Goal: Entertainment & Leisure: Consume media (video, audio)

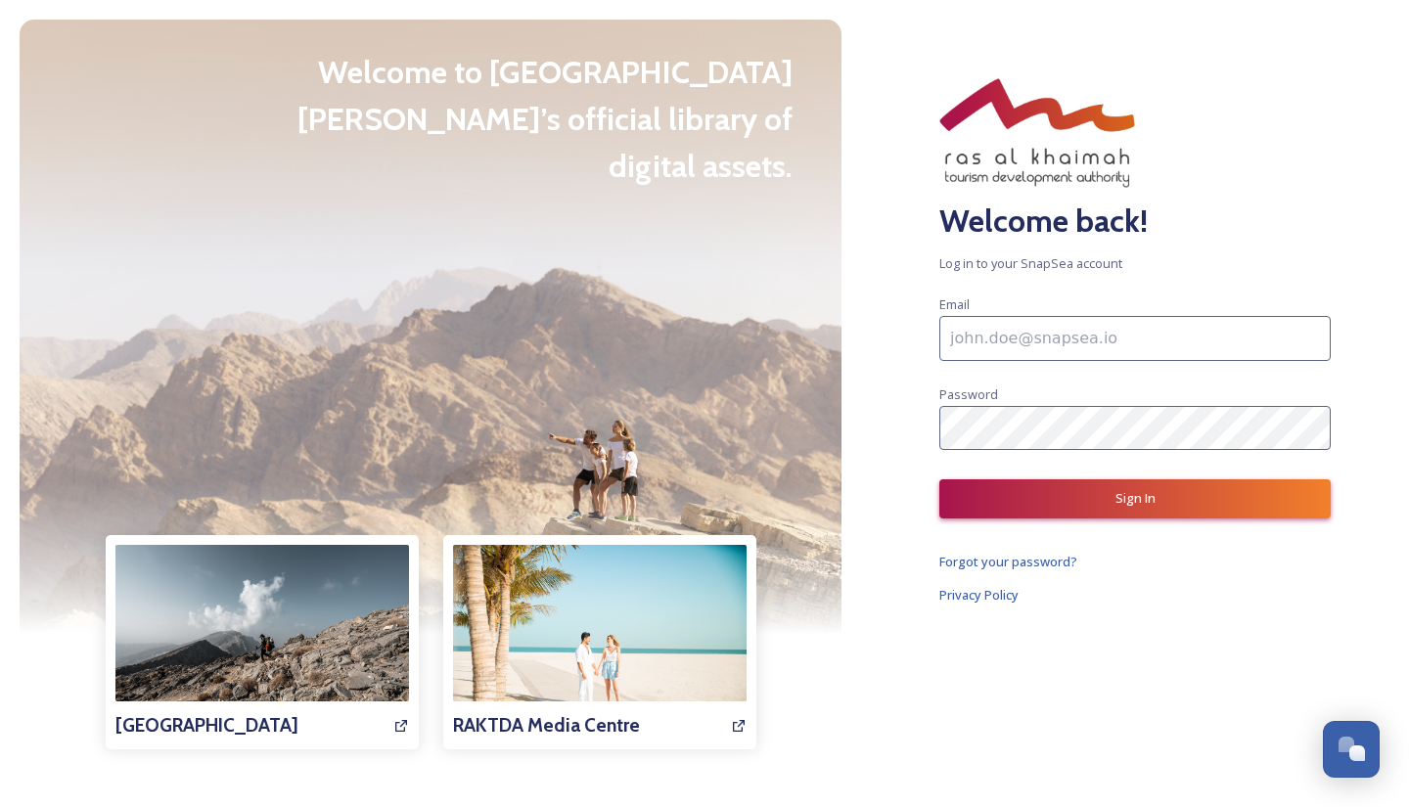
click at [1116, 353] on input at bounding box center [1134, 338] width 391 height 45
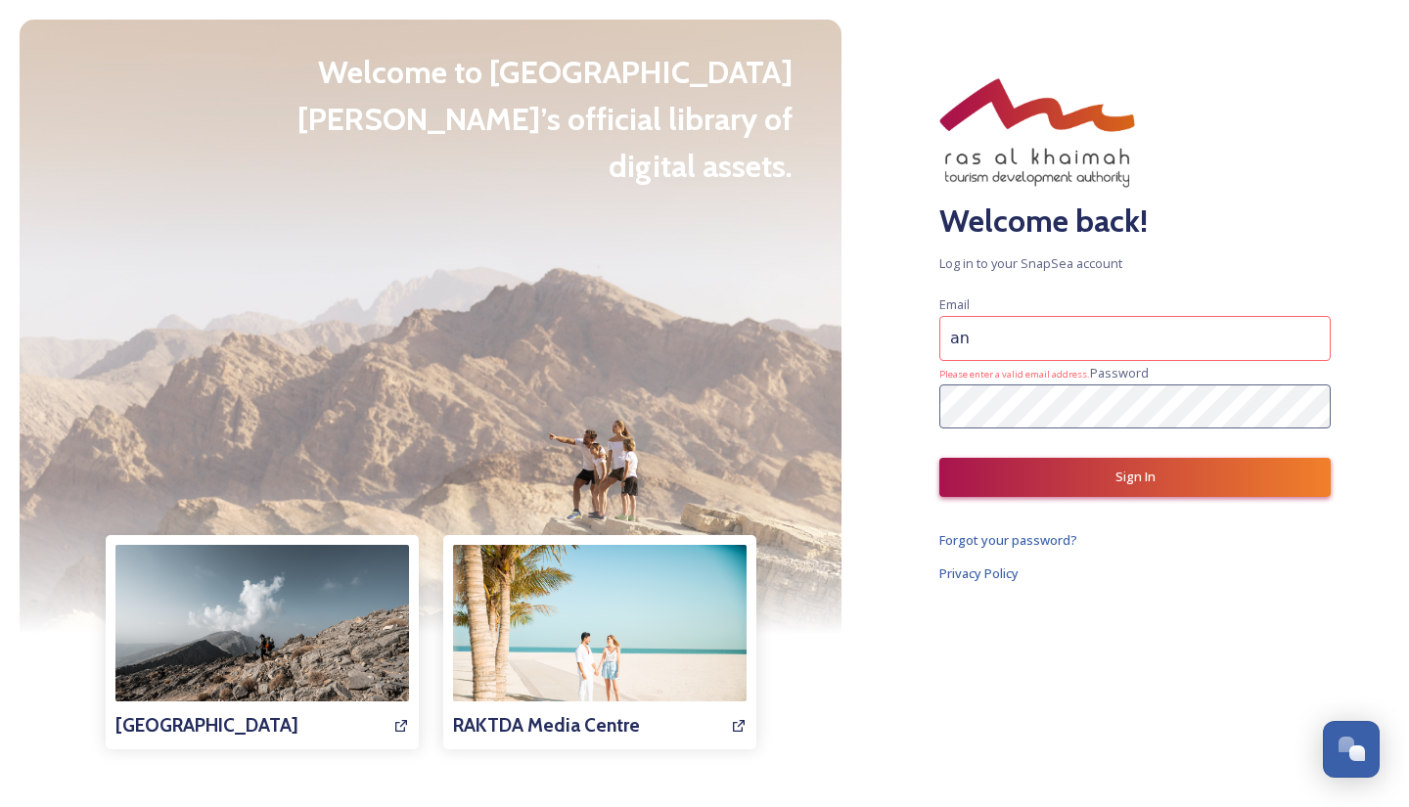
type input "a"
click at [1027, 345] on input at bounding box center [1134, 338] width 391 height 45
paste input "[EMAIL_ADDRESS][DOMAIN_NAME]"
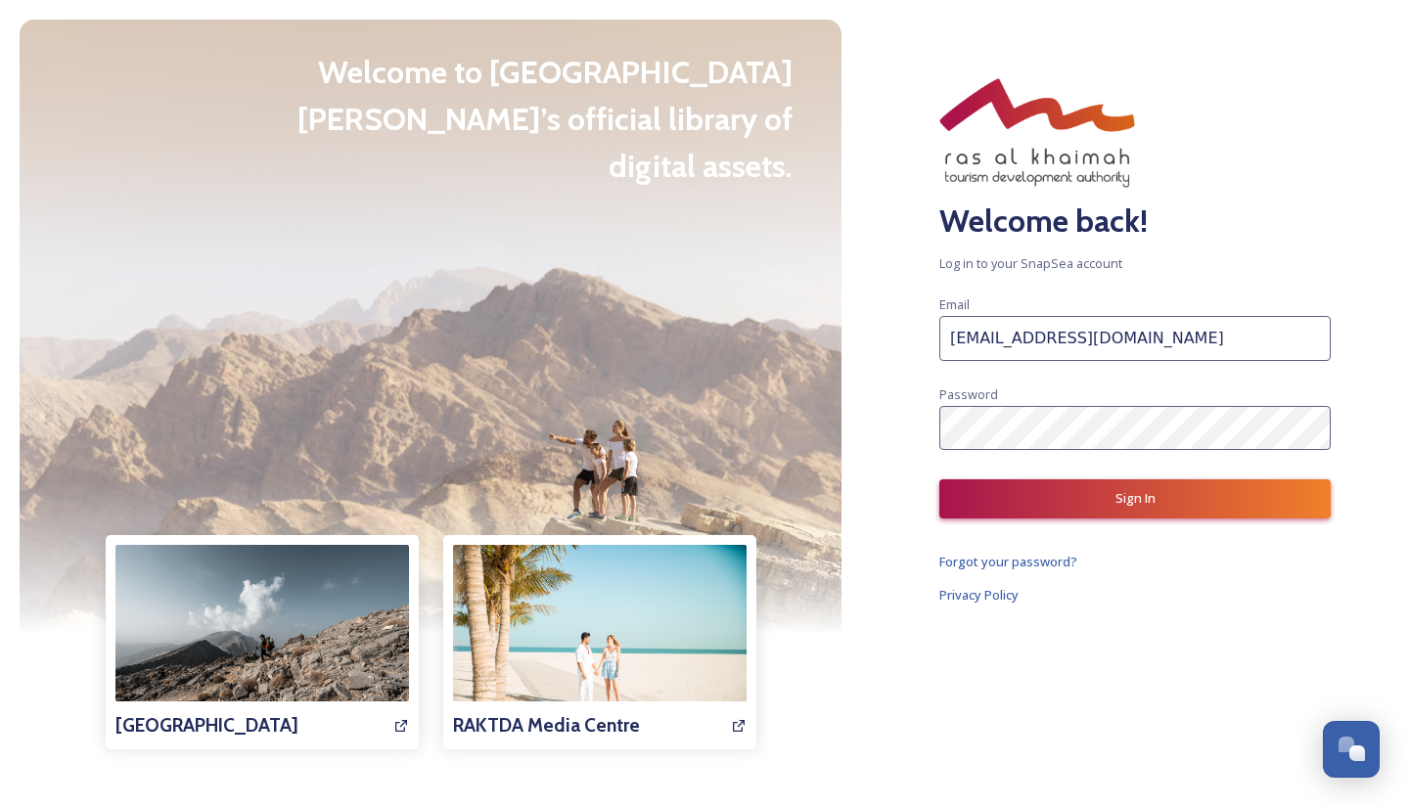
type input "[EMAIL_ADDRESS][DOMAIN_NAME]"
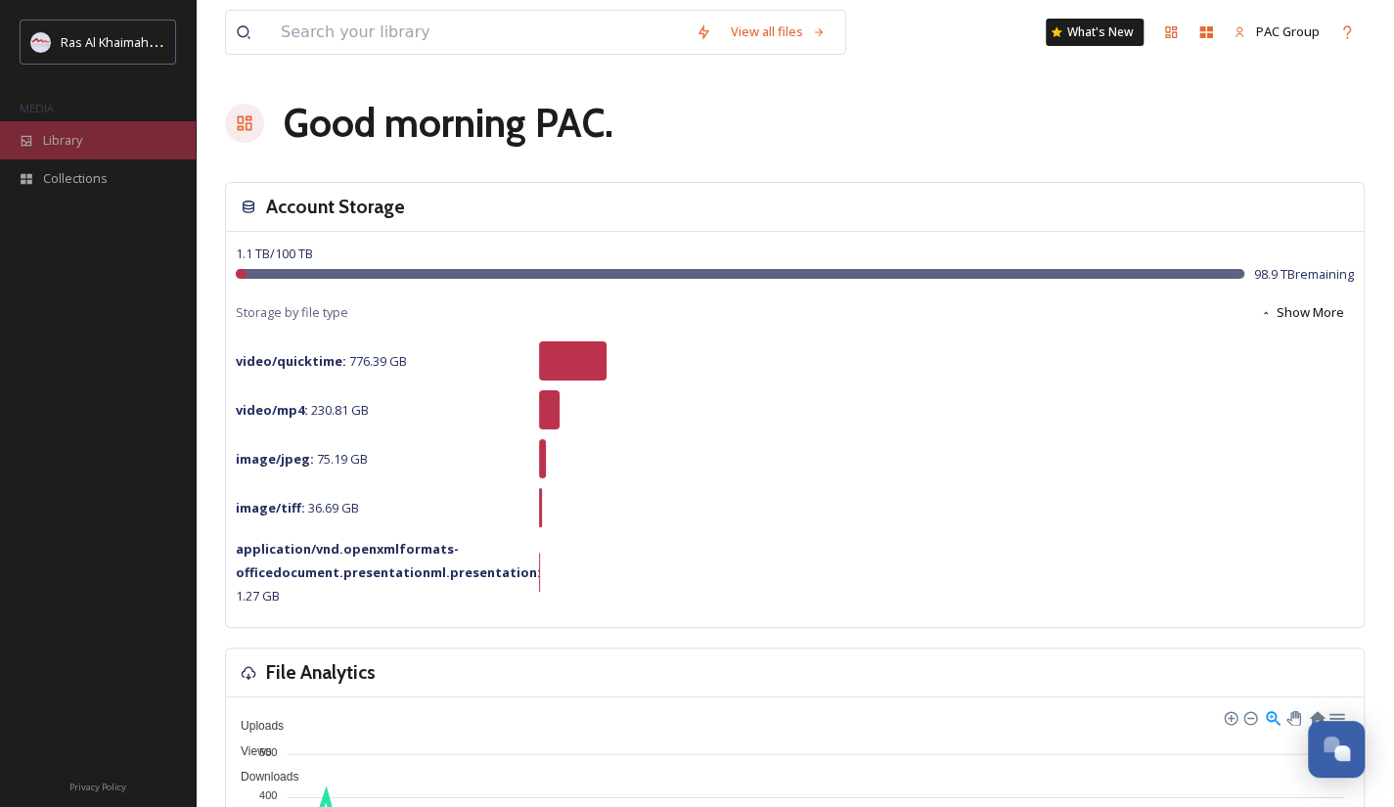
click at [84, 142] on div "Library" at bounding box center [98, 140] width 196 height 38
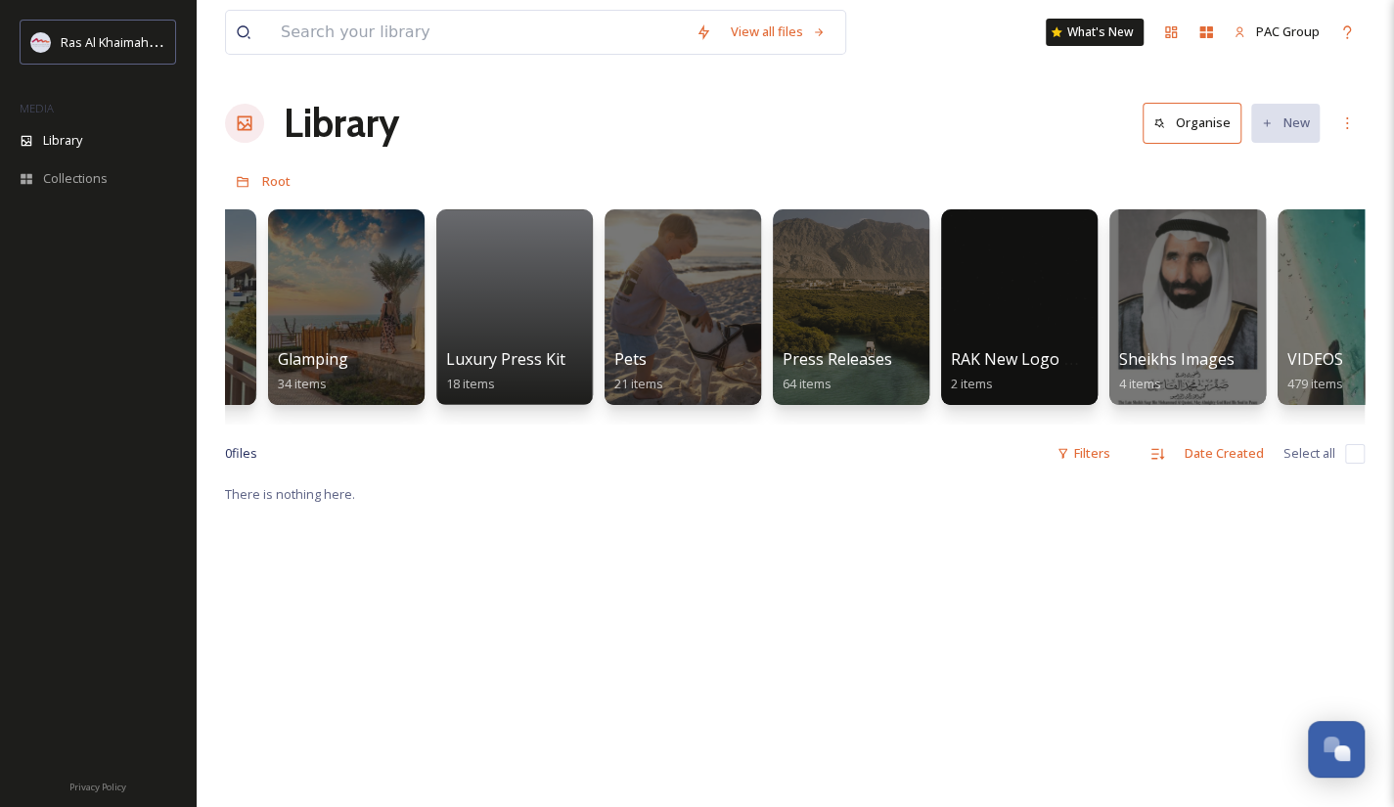
scroll to position [0, 3572]
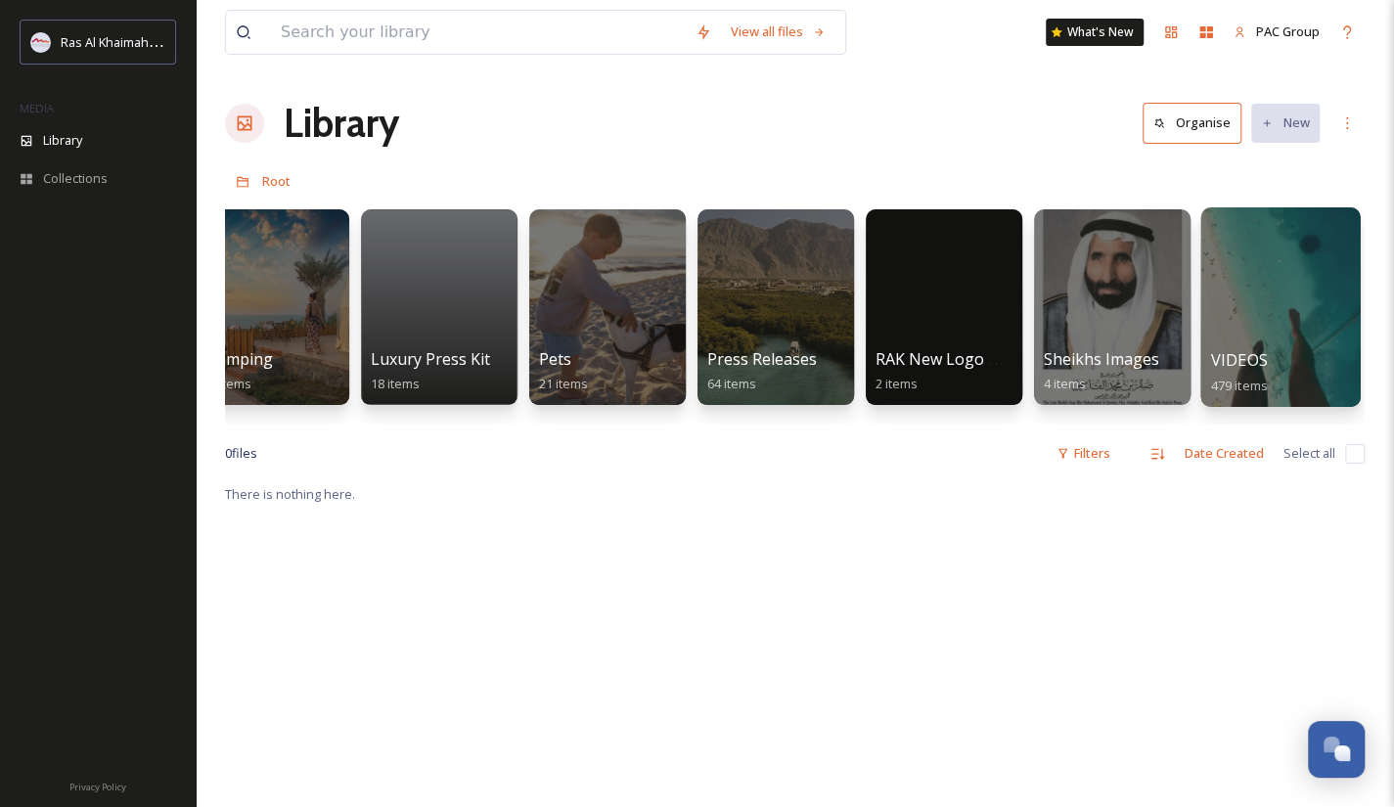
click at [1309, 372] on div "VIDEOS 479 items" at bounding box center [1281, 372] width 140 height 49
click at [1272, 273] on div at bounding box center [1279, 307] width 159 height 200
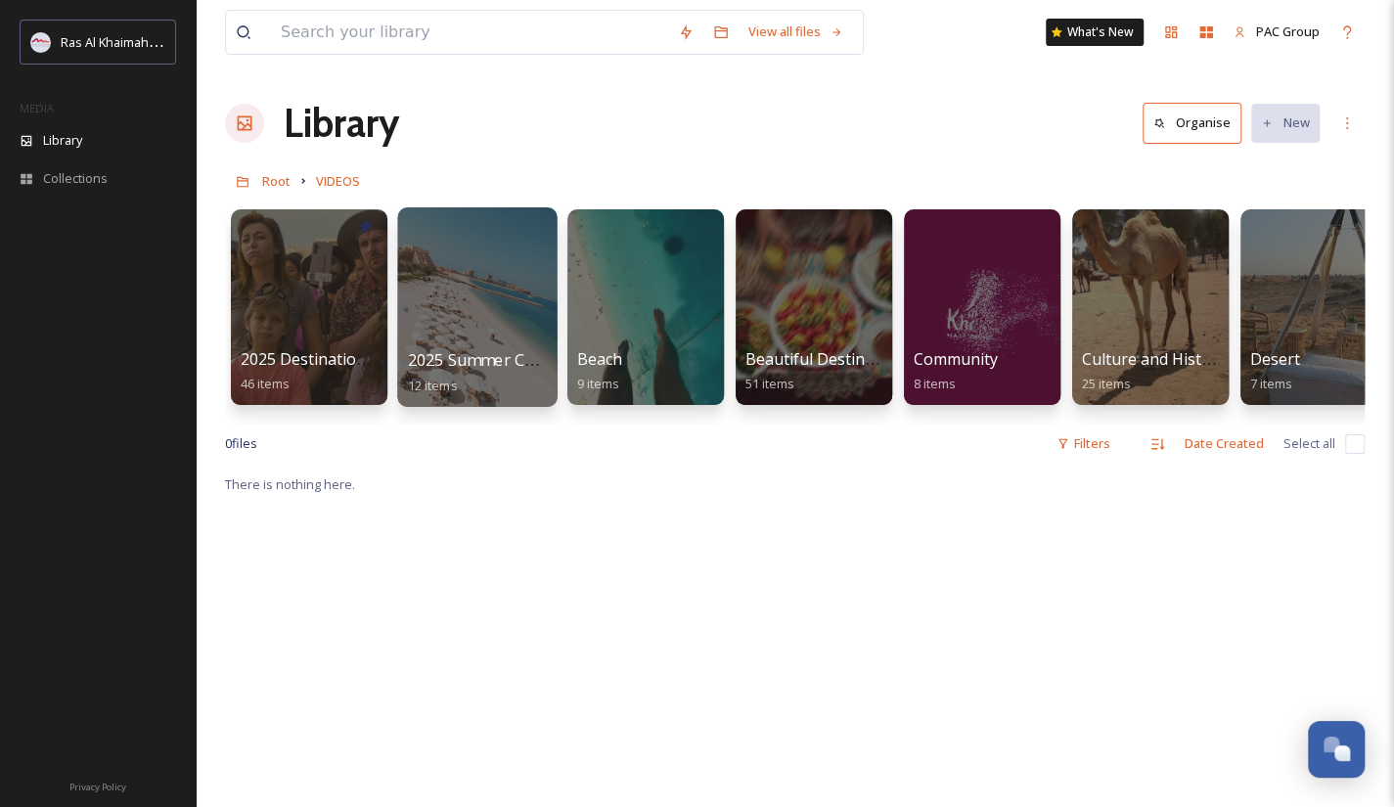
click at [466, 310] on div at bounding box center [476, 307] width 159 height 200
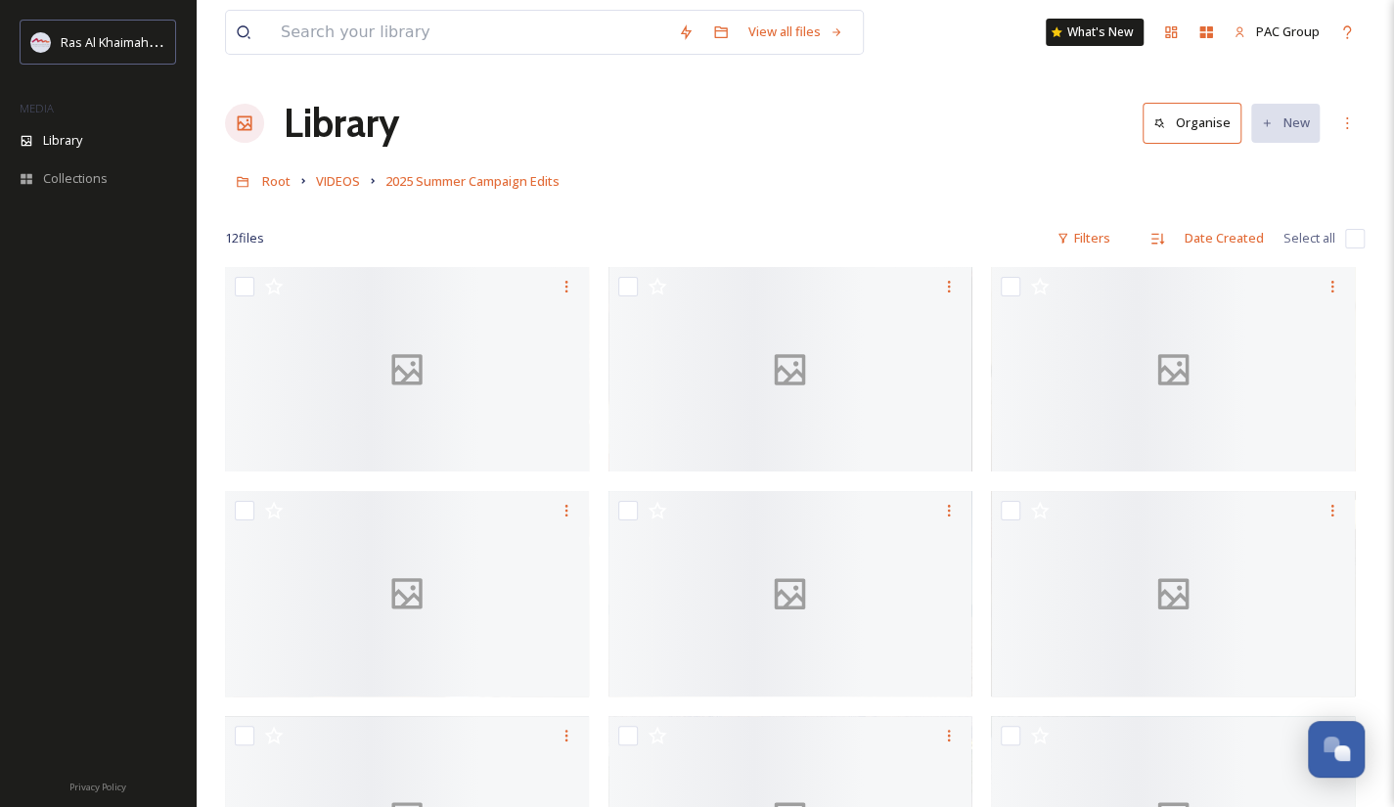
click at [466, 310] on div at bounding box center [407, 290] width 364 height 47
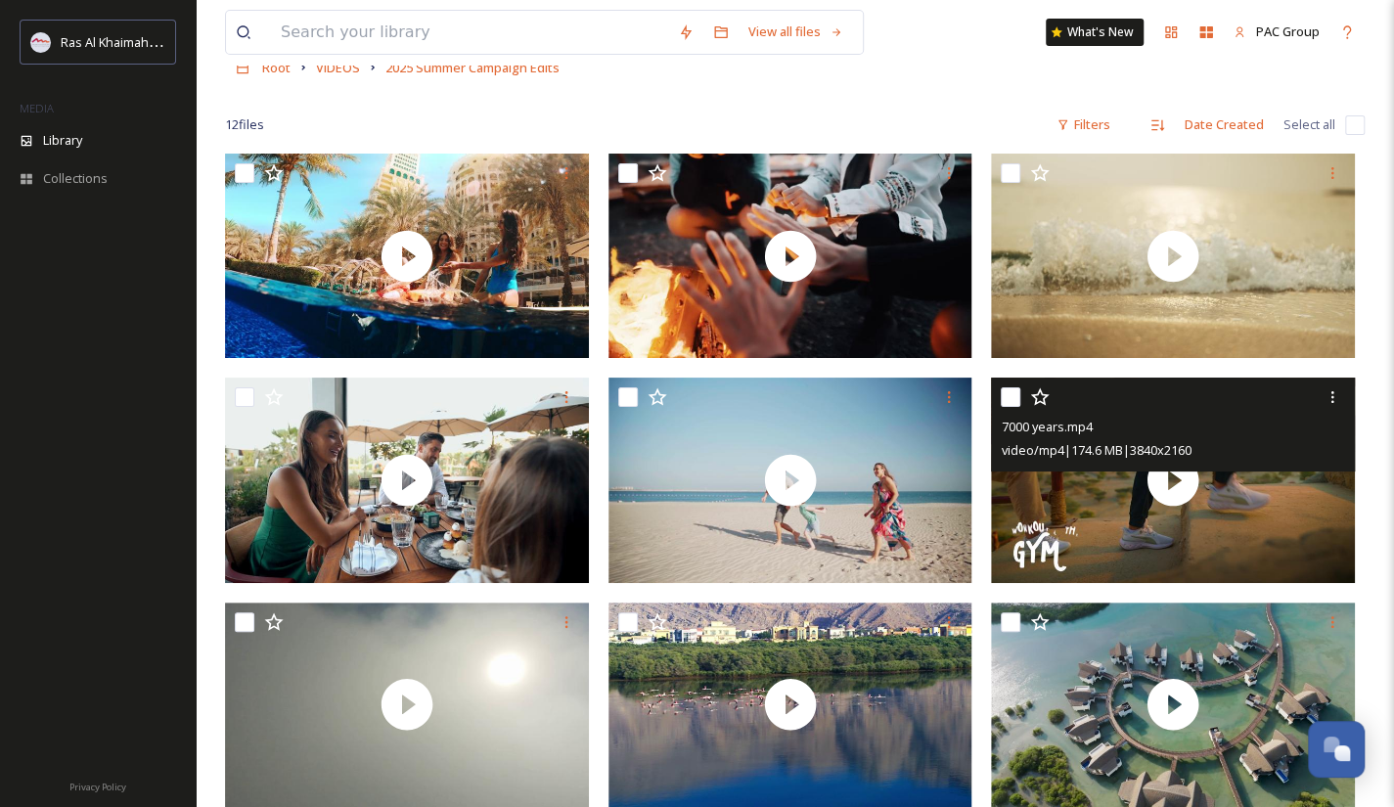
scroll to position [113, 0]
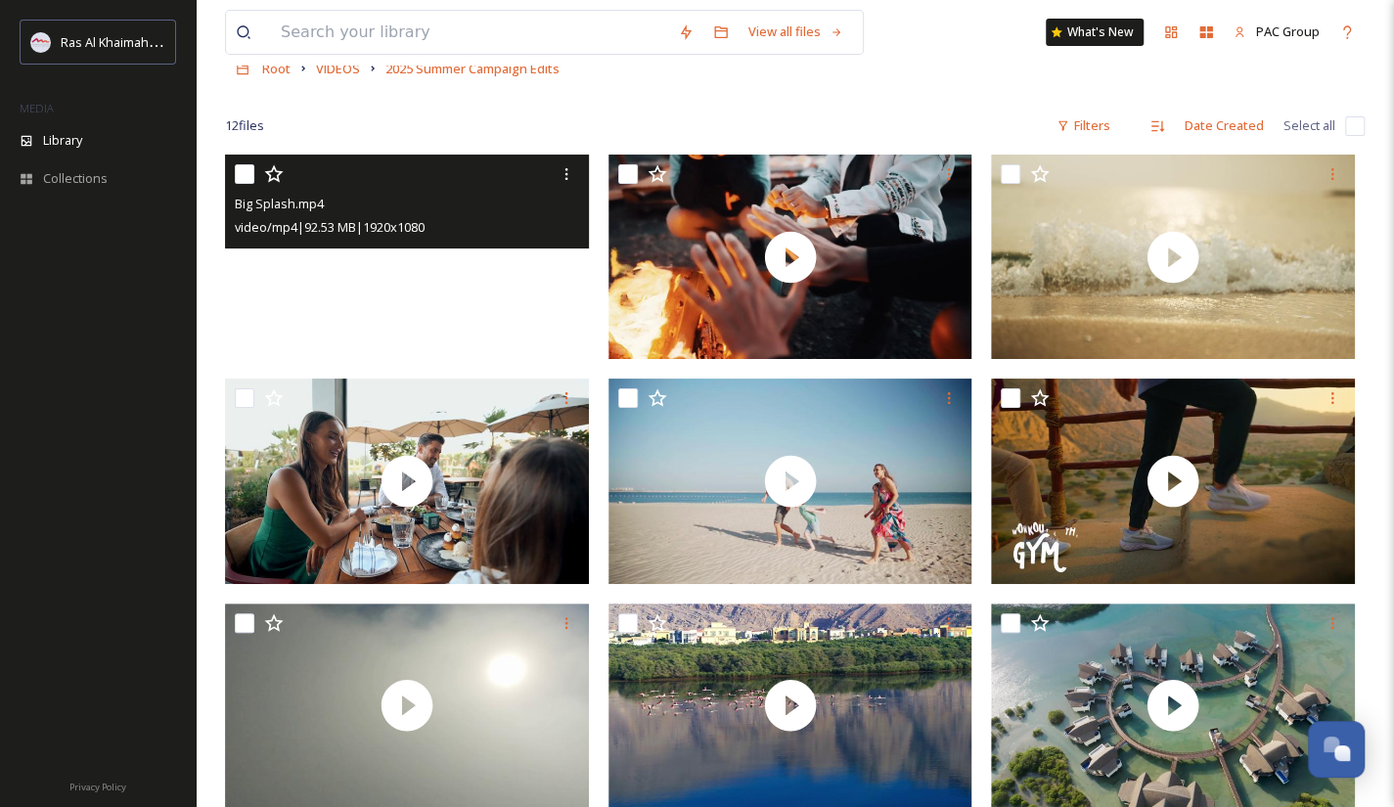
click at [501, 268] on video "Big Splash.mp4" at bounding box center [407, 257] width 364 height 204
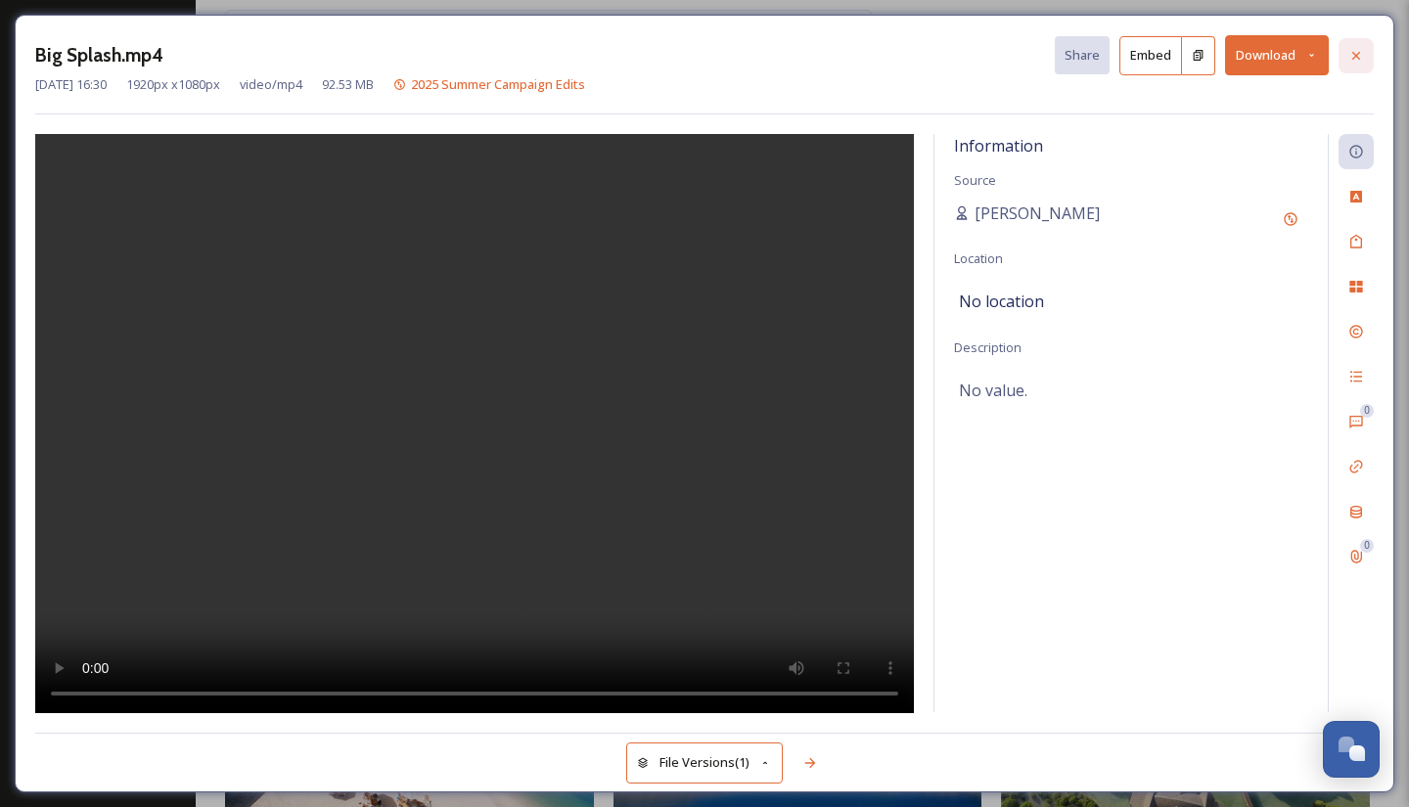
click at [1361, 57] on icon at bounding box center [1356, 56] width 16 height 16
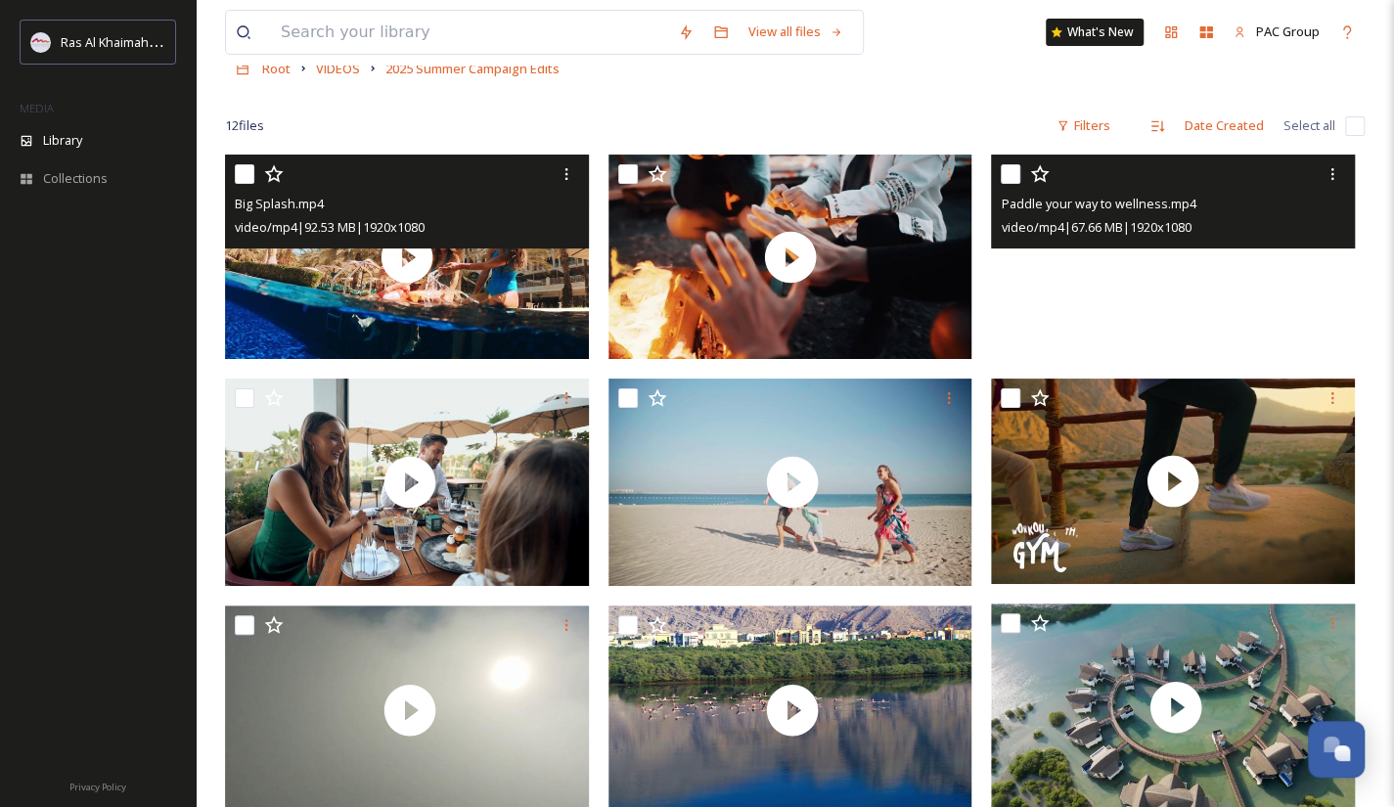
click at [1162, 259] on video "Paddle your way to wellness.mp4" at bounding box center [1173, 257] width 364 height 204
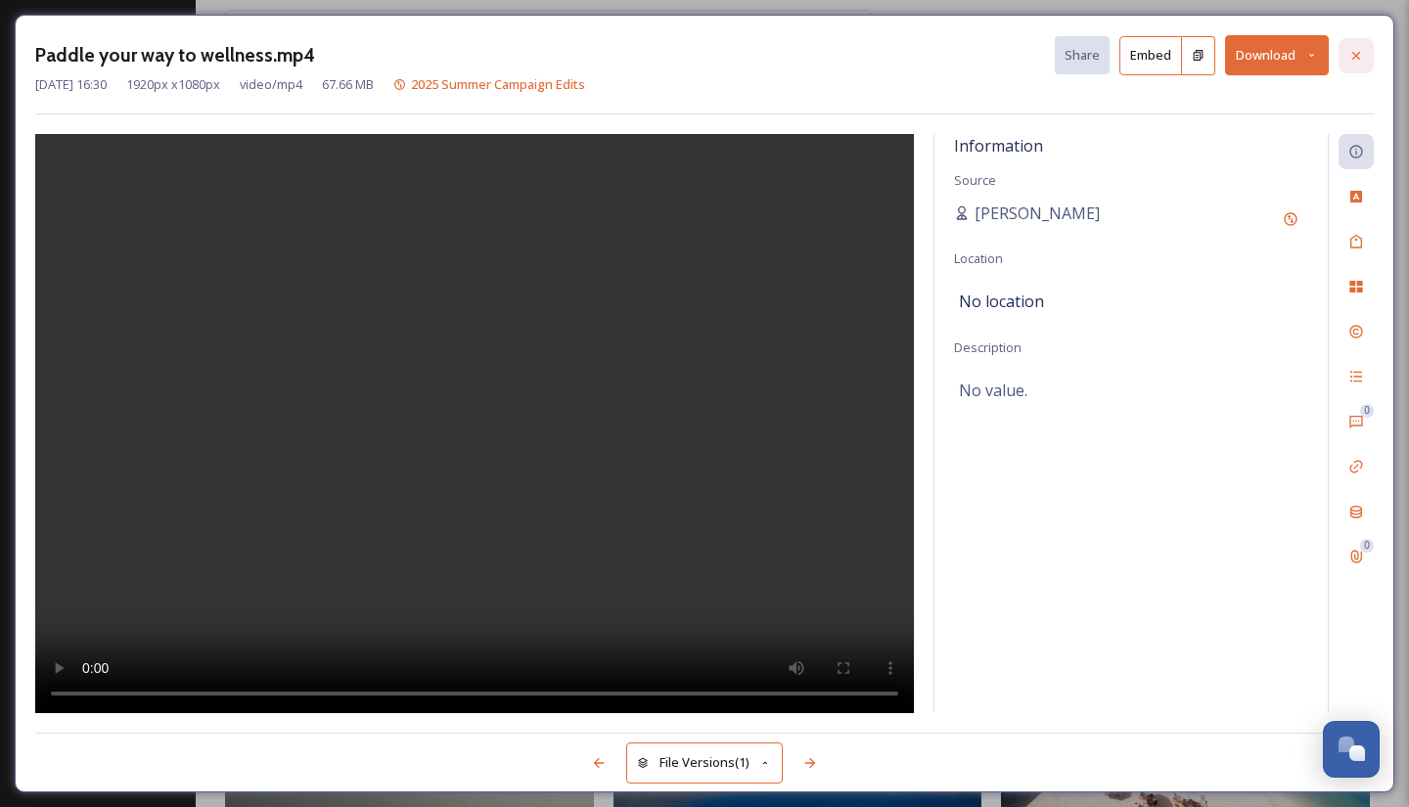
click at [1355, 56] on icon at bounding box center [1356, 55] width 8 height 8
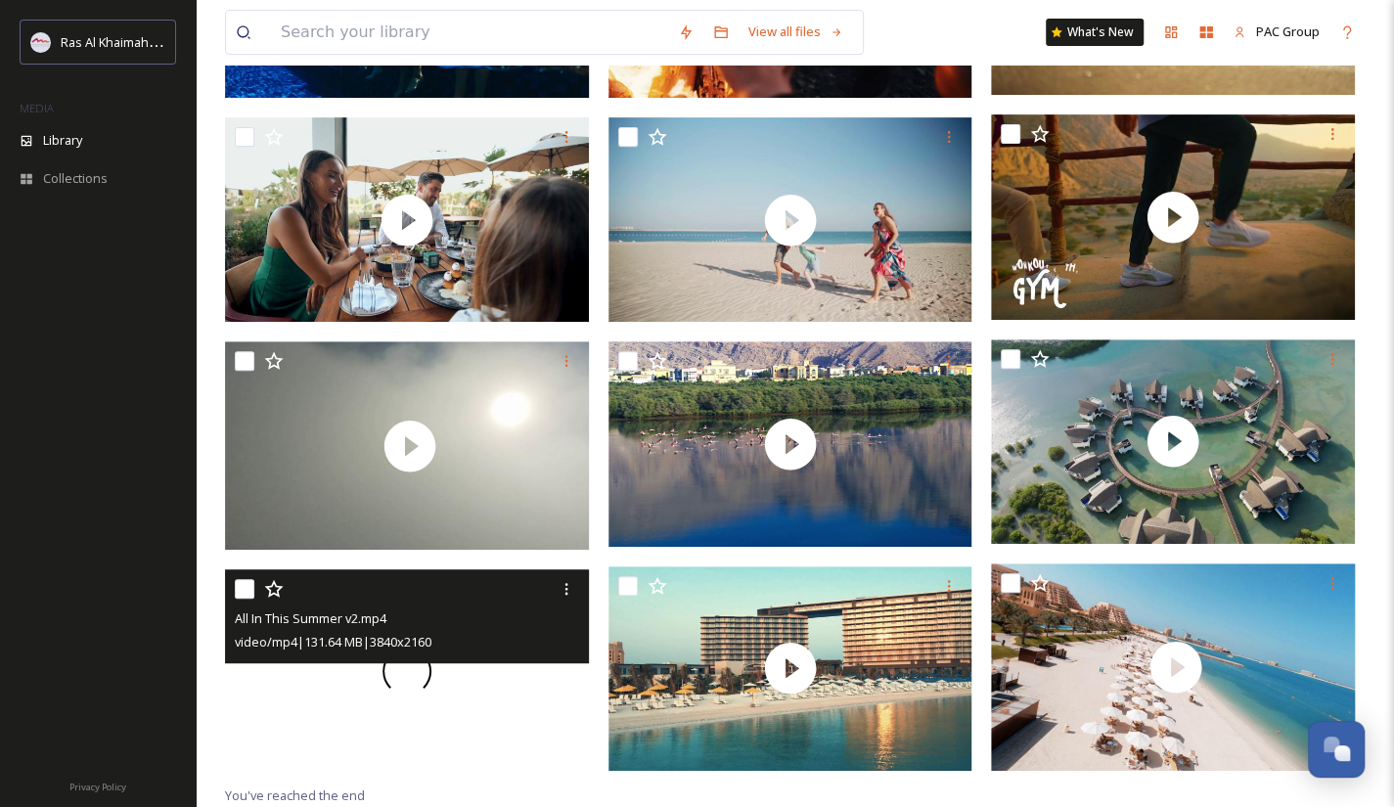
scroll to position [376, 0]
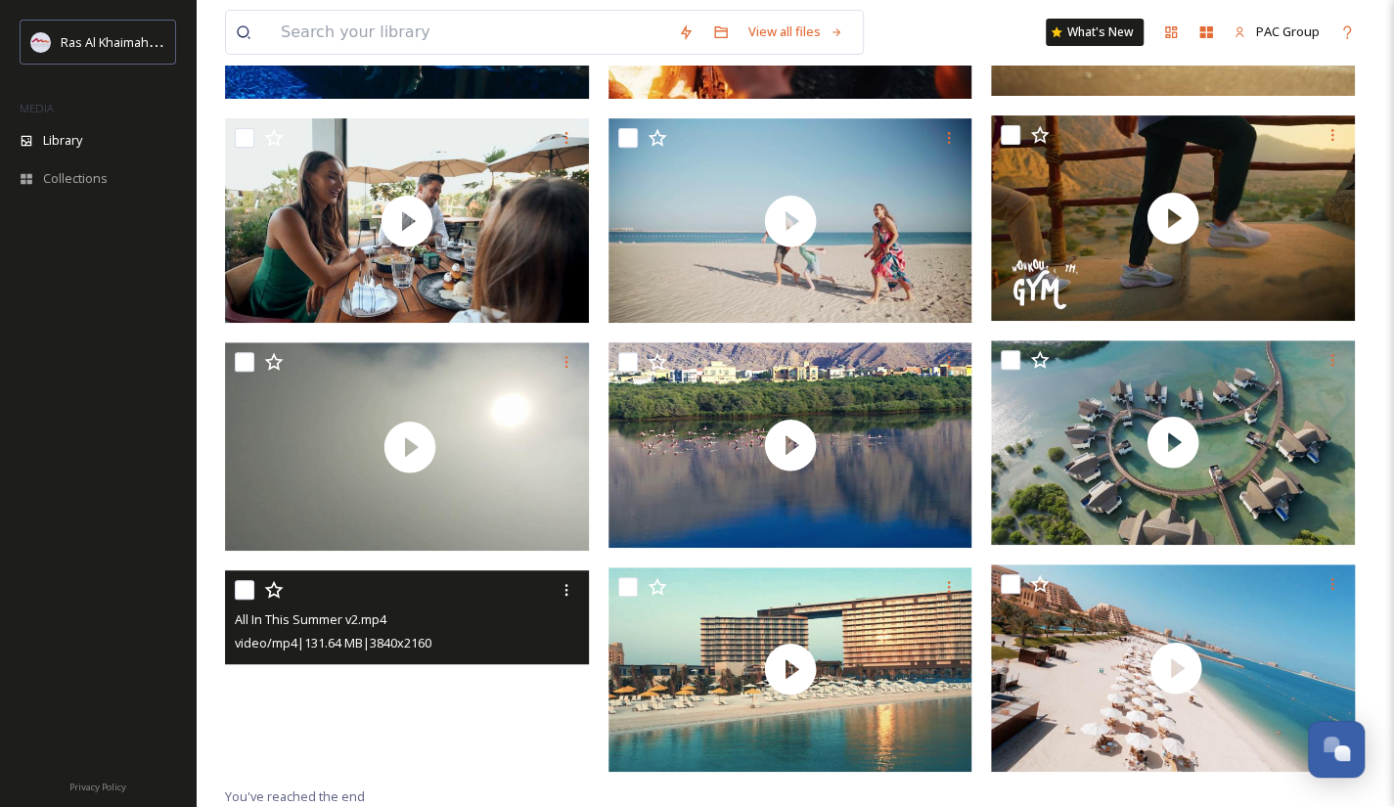
click at [507, 714] on video "All In This Summer v2.mp4" at bounding box center [407, 672] width 364 height 204
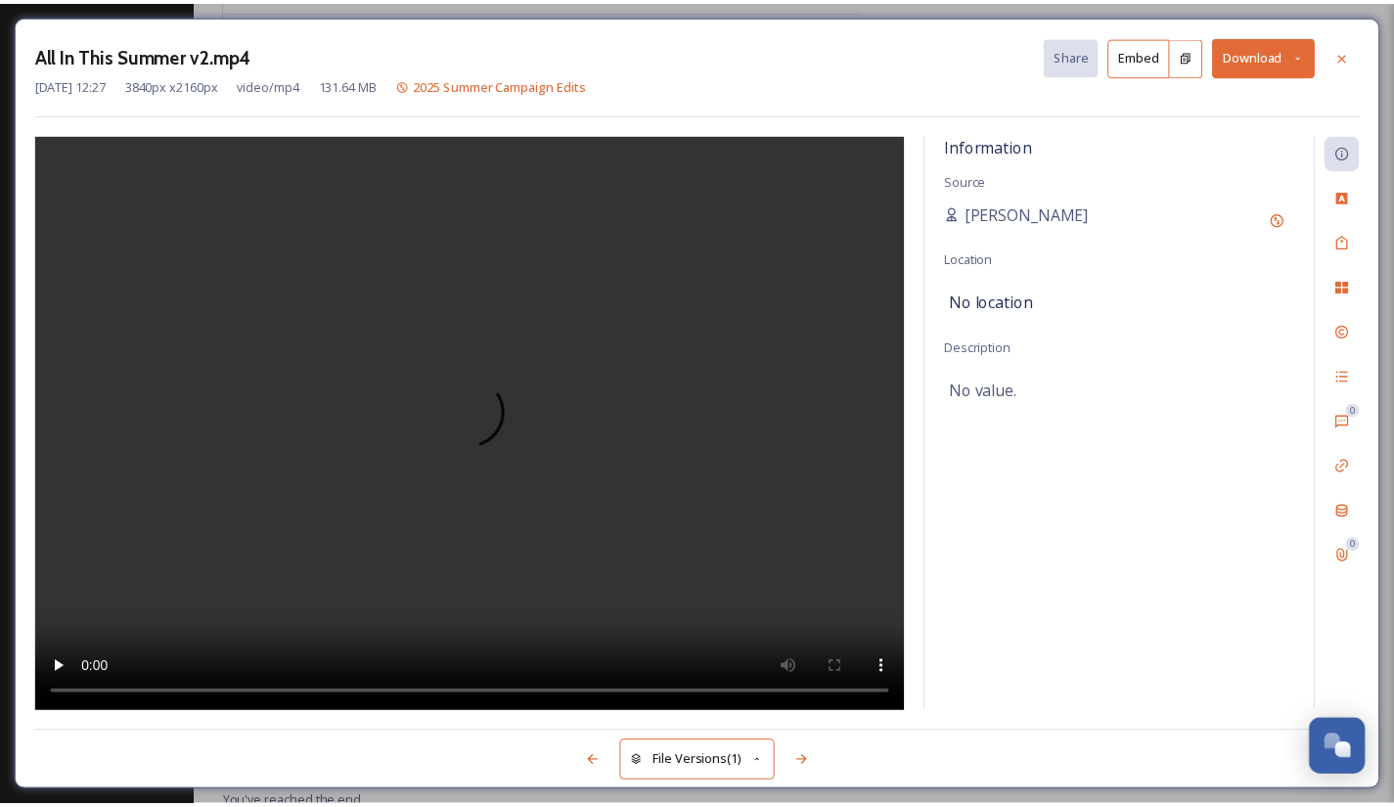
scroll to position [378, 0]
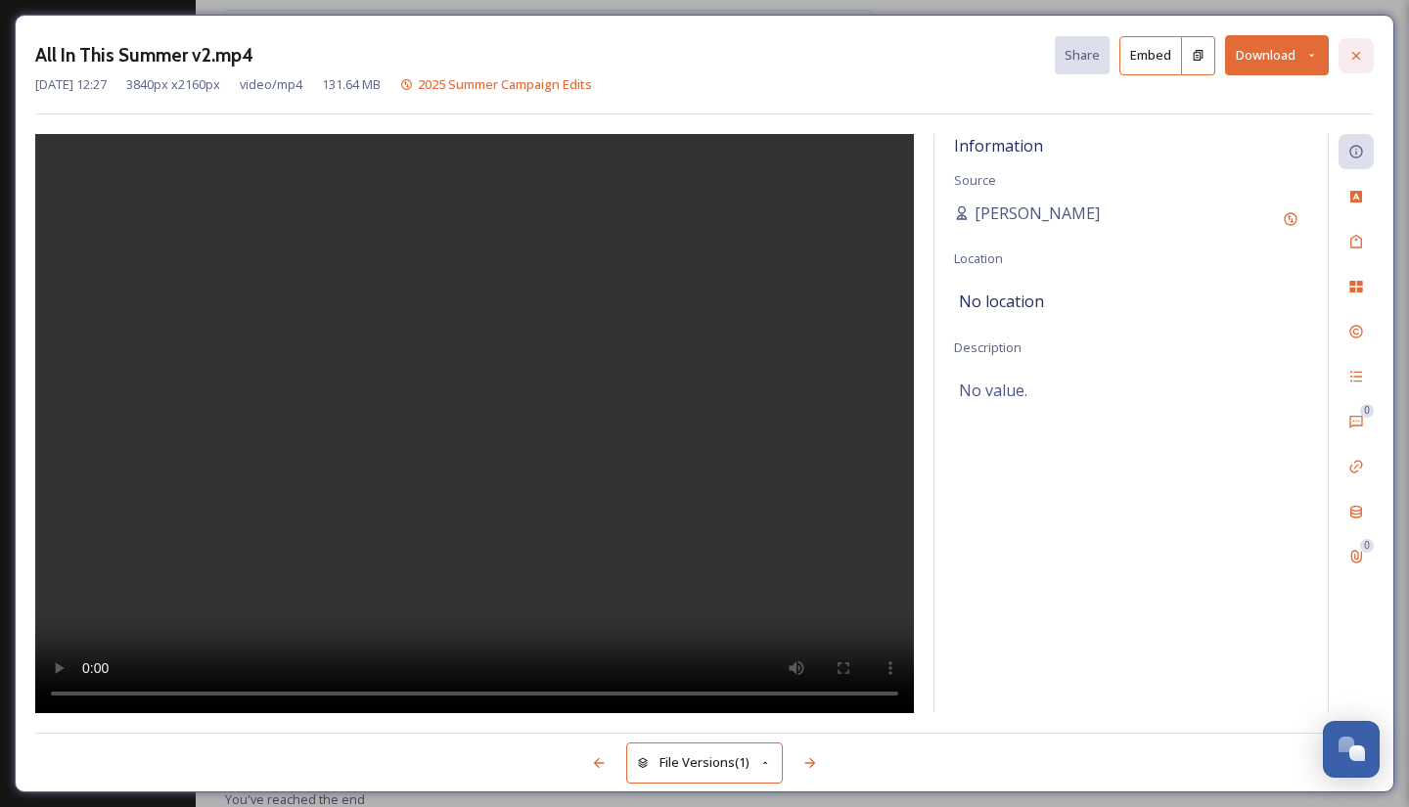
click at [1373, 54] on div at bounding box center [1355, 55] width 35 height 35
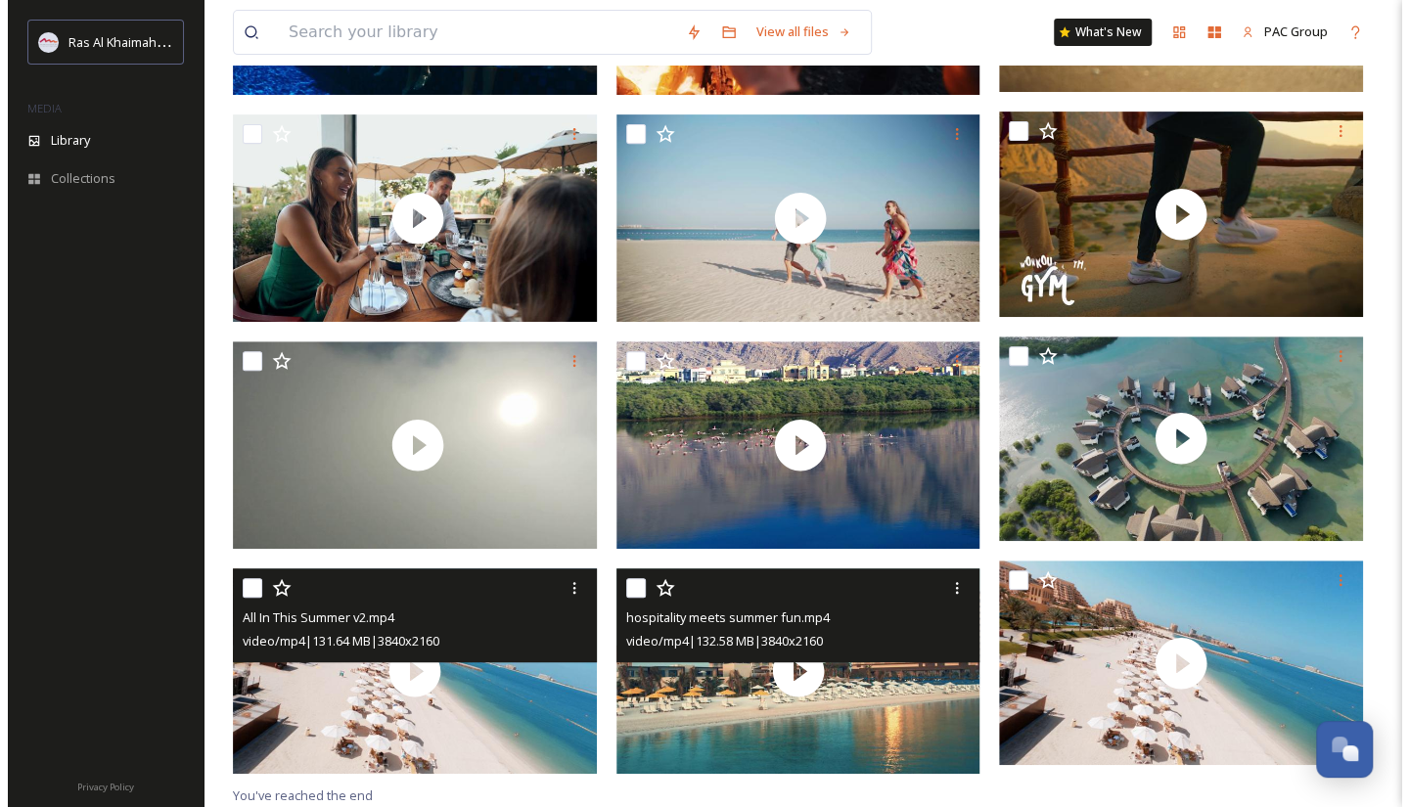
scroll to position [378, 0]
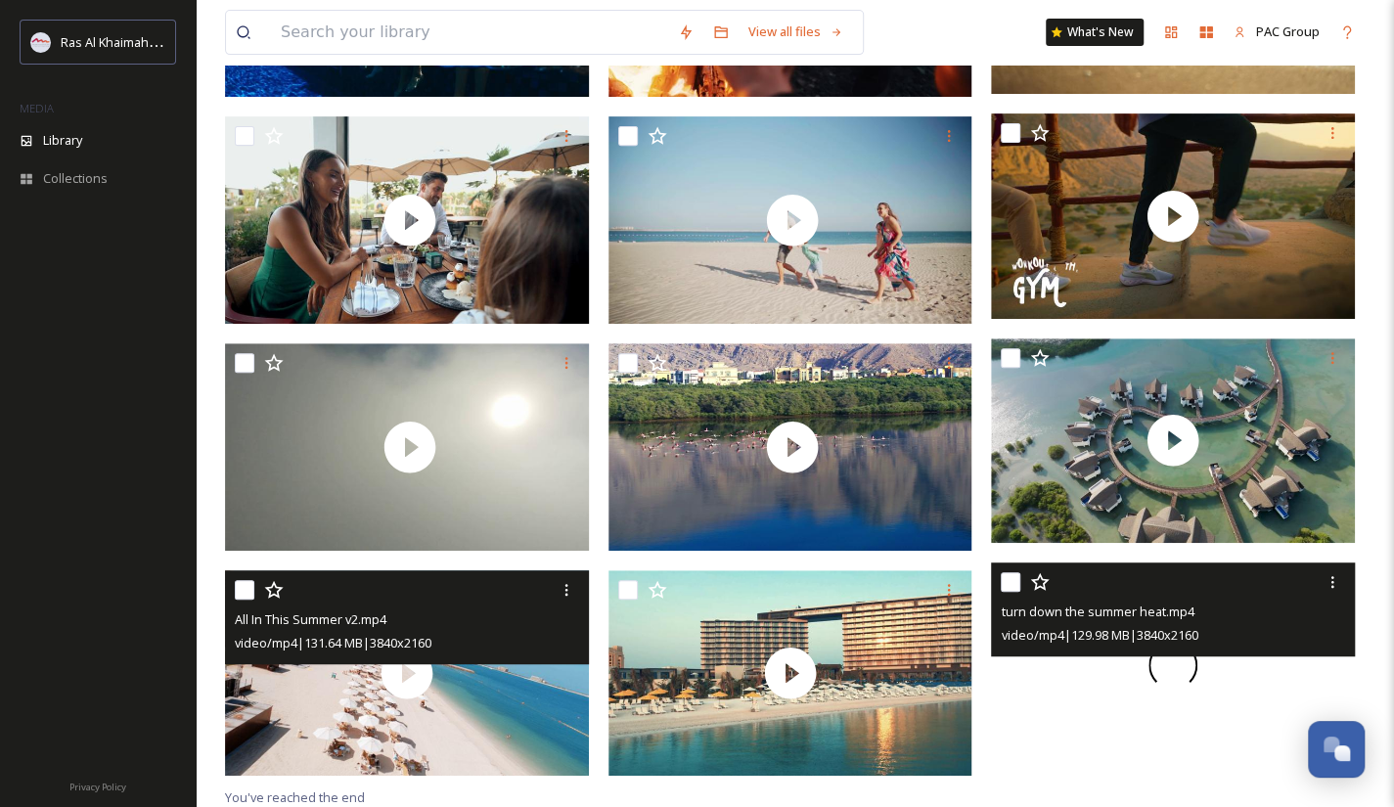
click at [1078, 678] on div at bounding box center [1173, 665] width 364 height 204
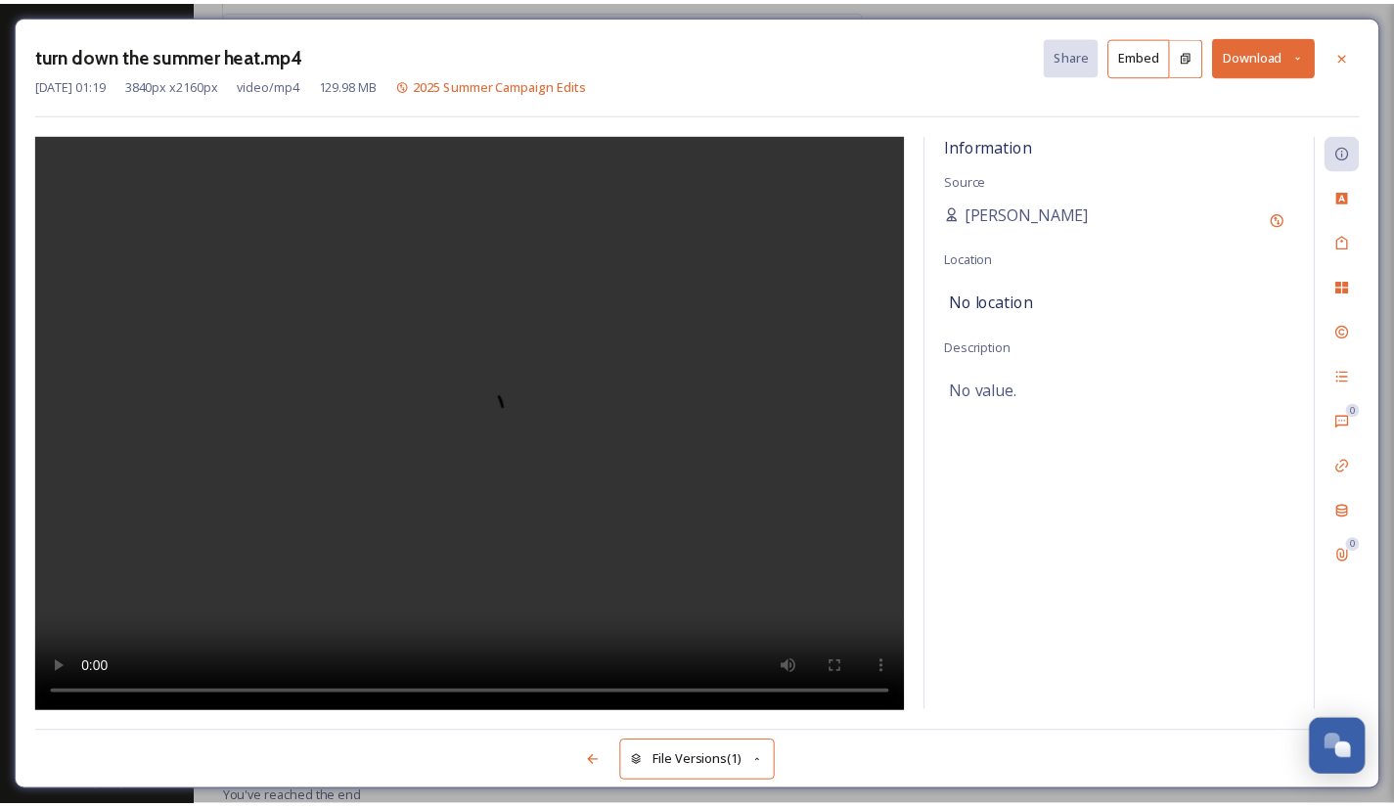
scroll to position [381, 0]
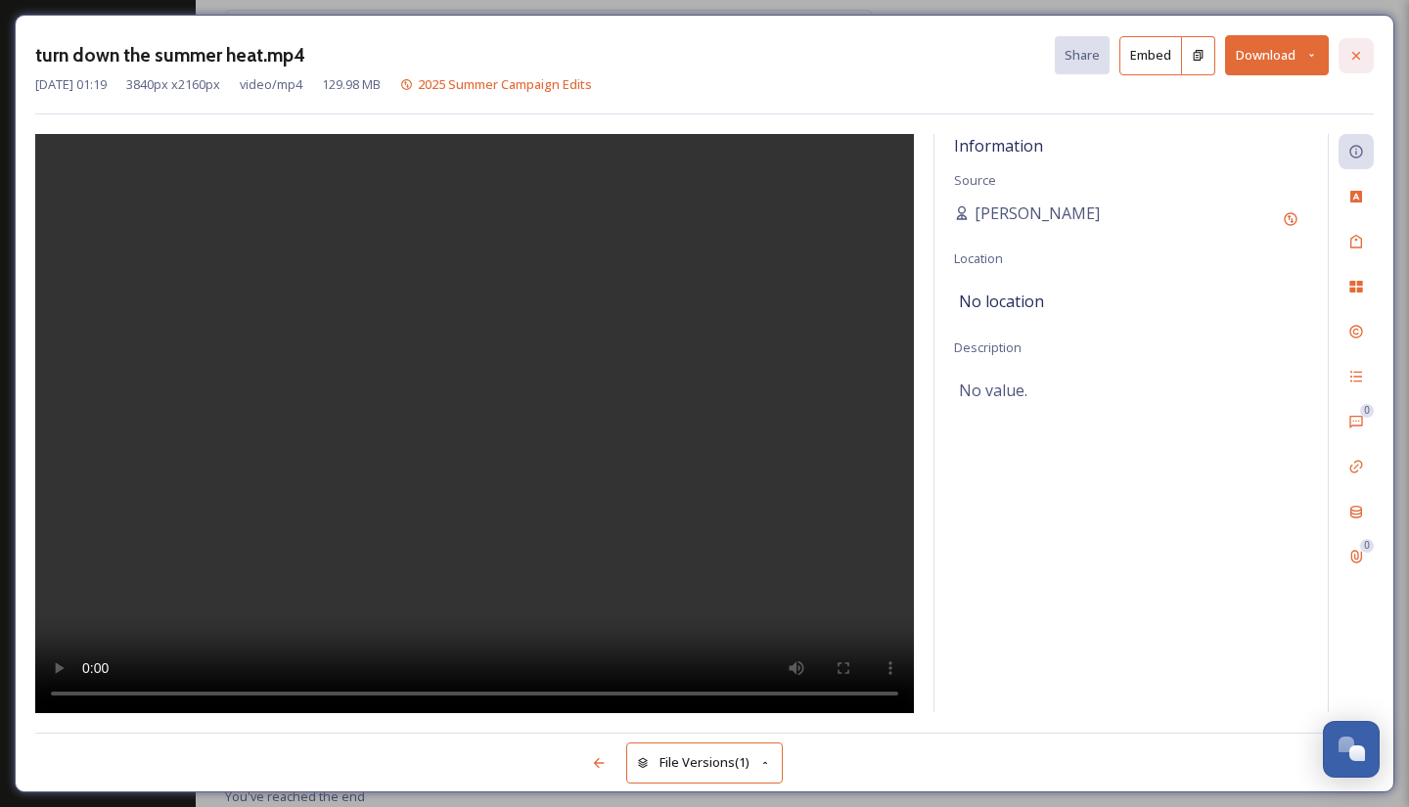
click at [1356, 57] on icon at bounding box center [1356, 56] width 16 height 16
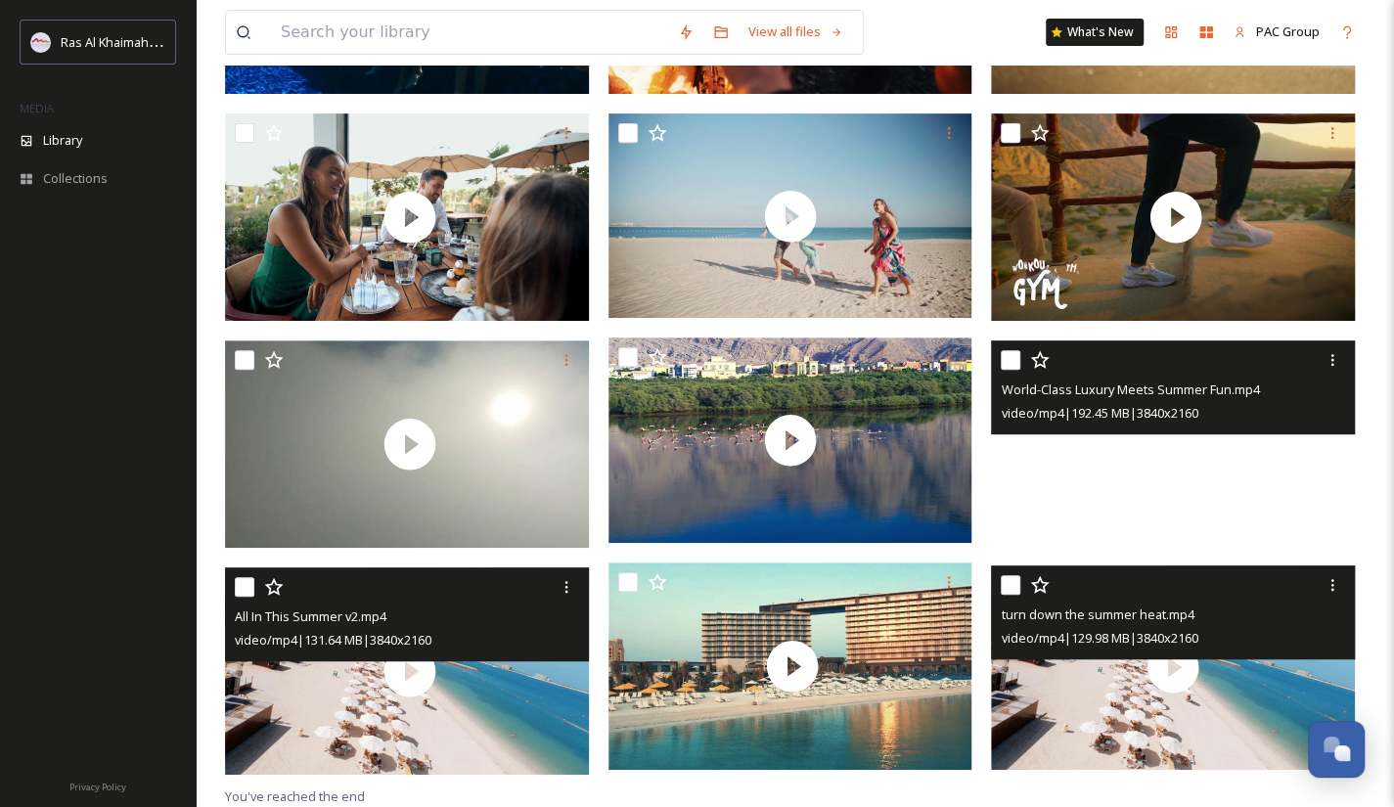
click at [1126, 493] on video "World-Class Luxury Meets Summer Fun.mp4" at bounding box center [1173, 442] width 364 height 204
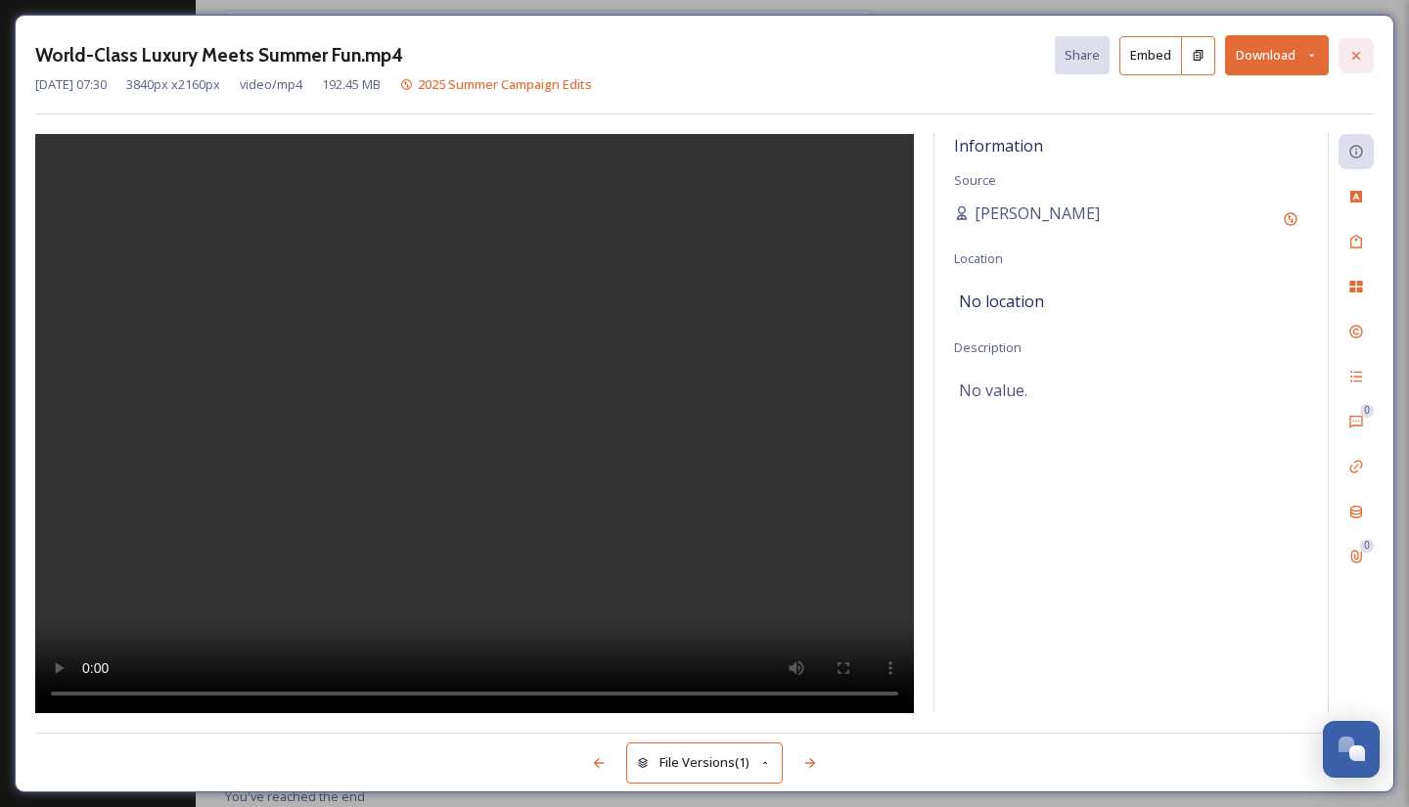
click at [1356, 54] on icon at bounding box center [1356, 55] width 8 height 8
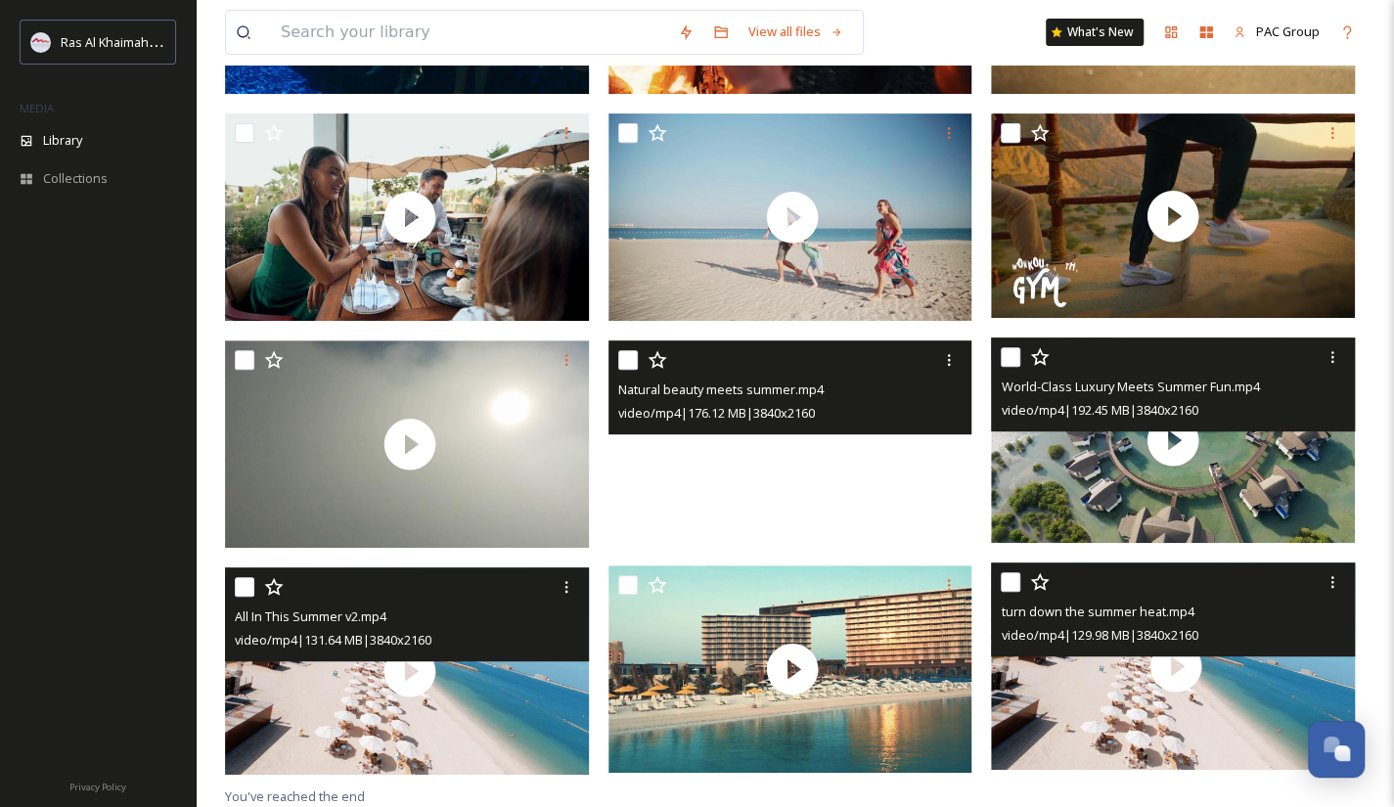
click at [819, 506] on video "Natural beauty meets summer.mp4" at bounding box center [790, 442] width 364 height 204
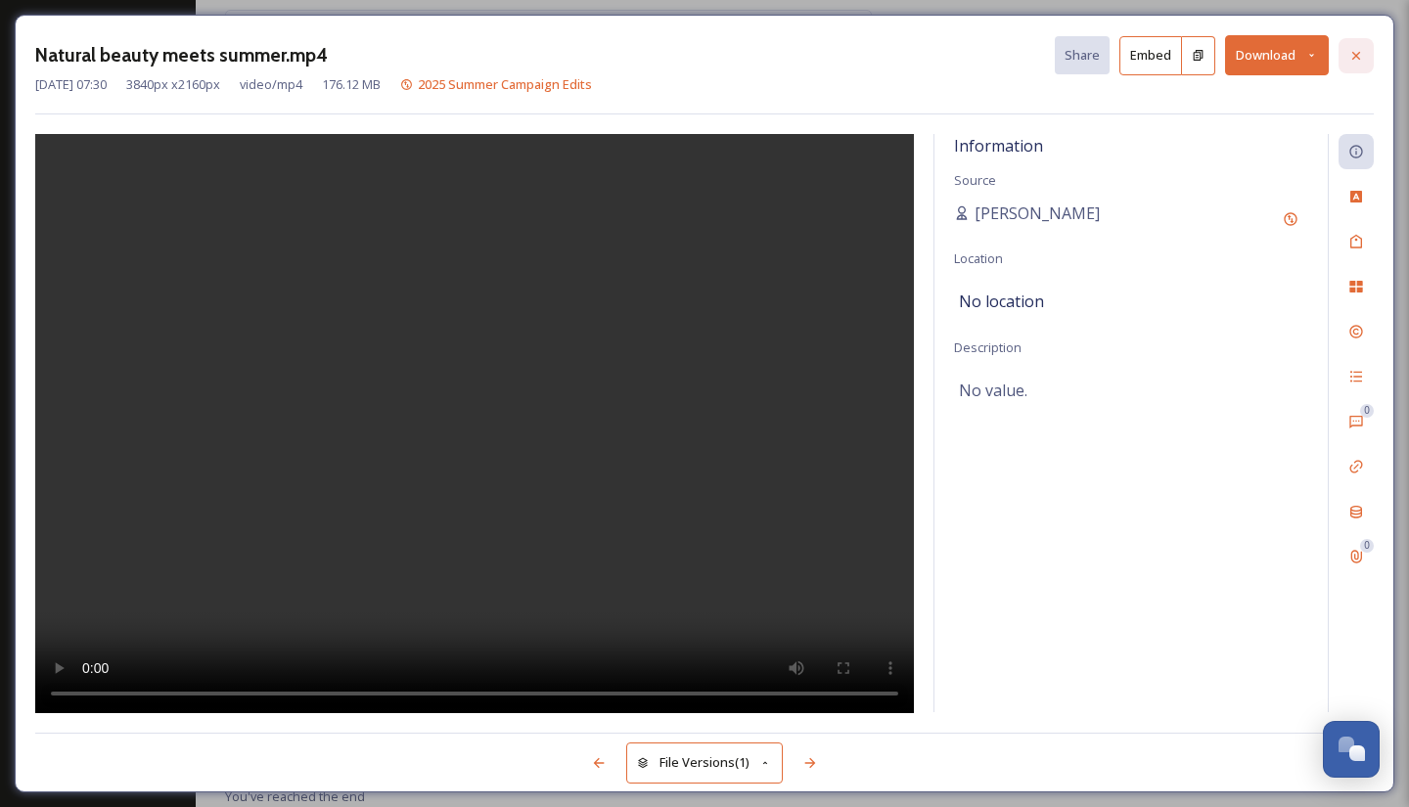
click at [1360, 52] on icon at bounding box center [1356, 56] width 16 height 16
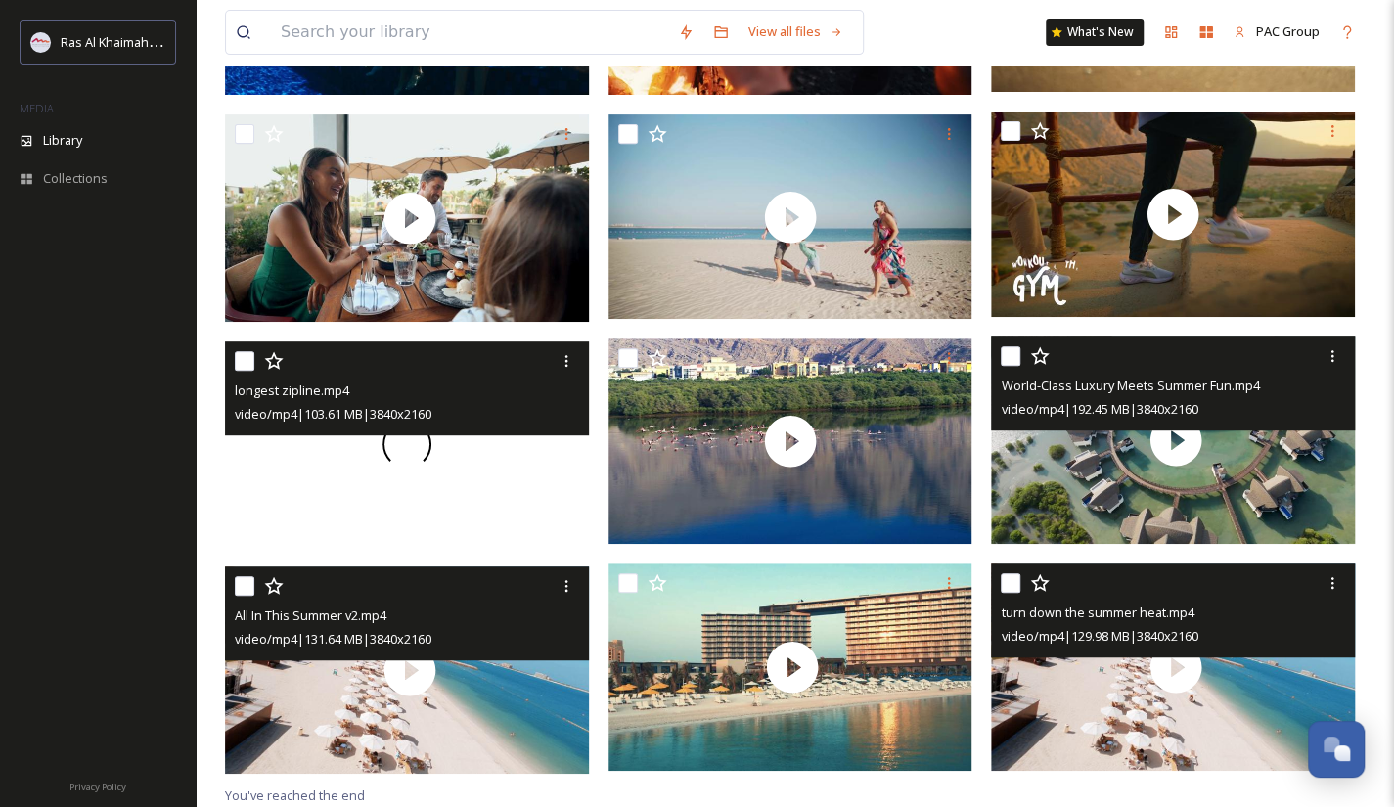
scroll to position [378, 0]
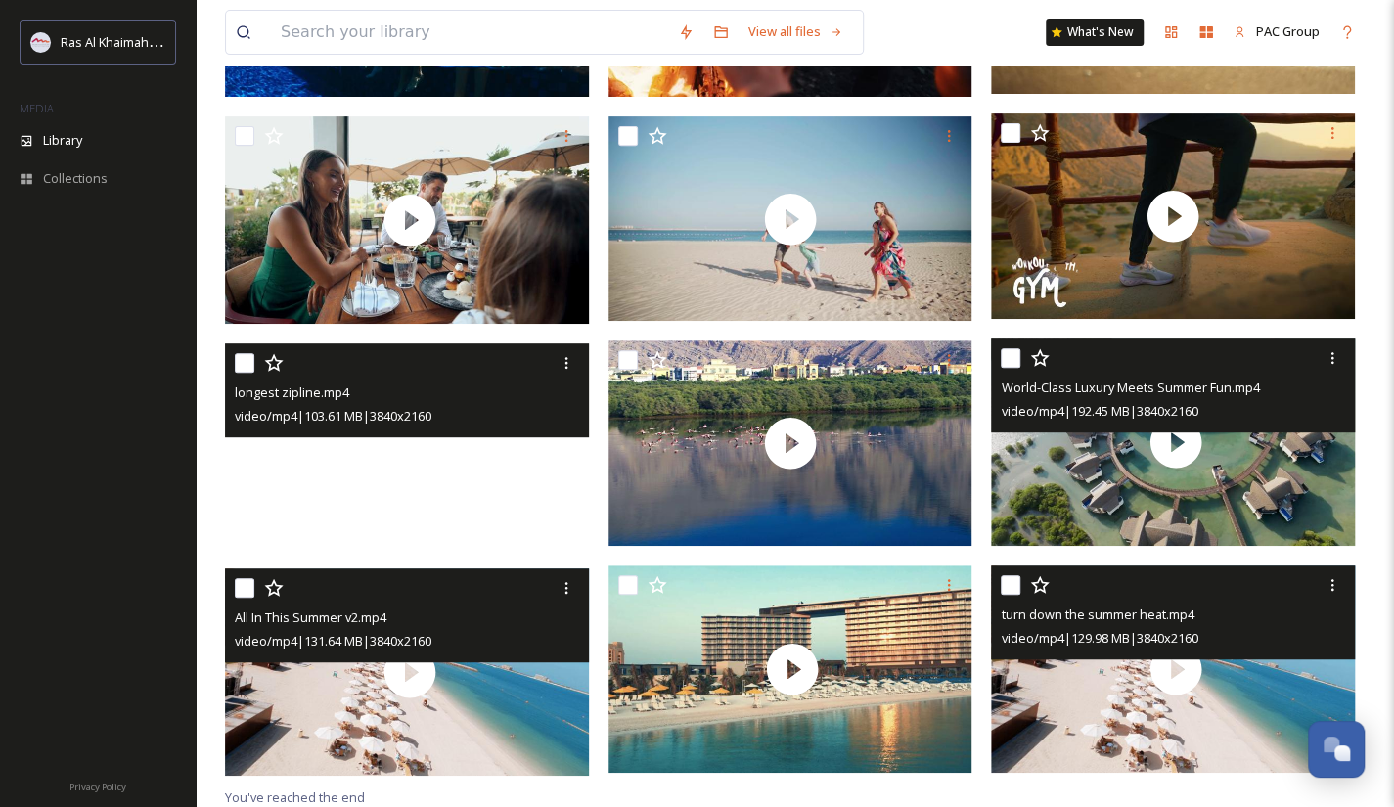
click at [501, 530] on video "longest zipline.mp4" at bounding box center [407, 445] width 364 height 204
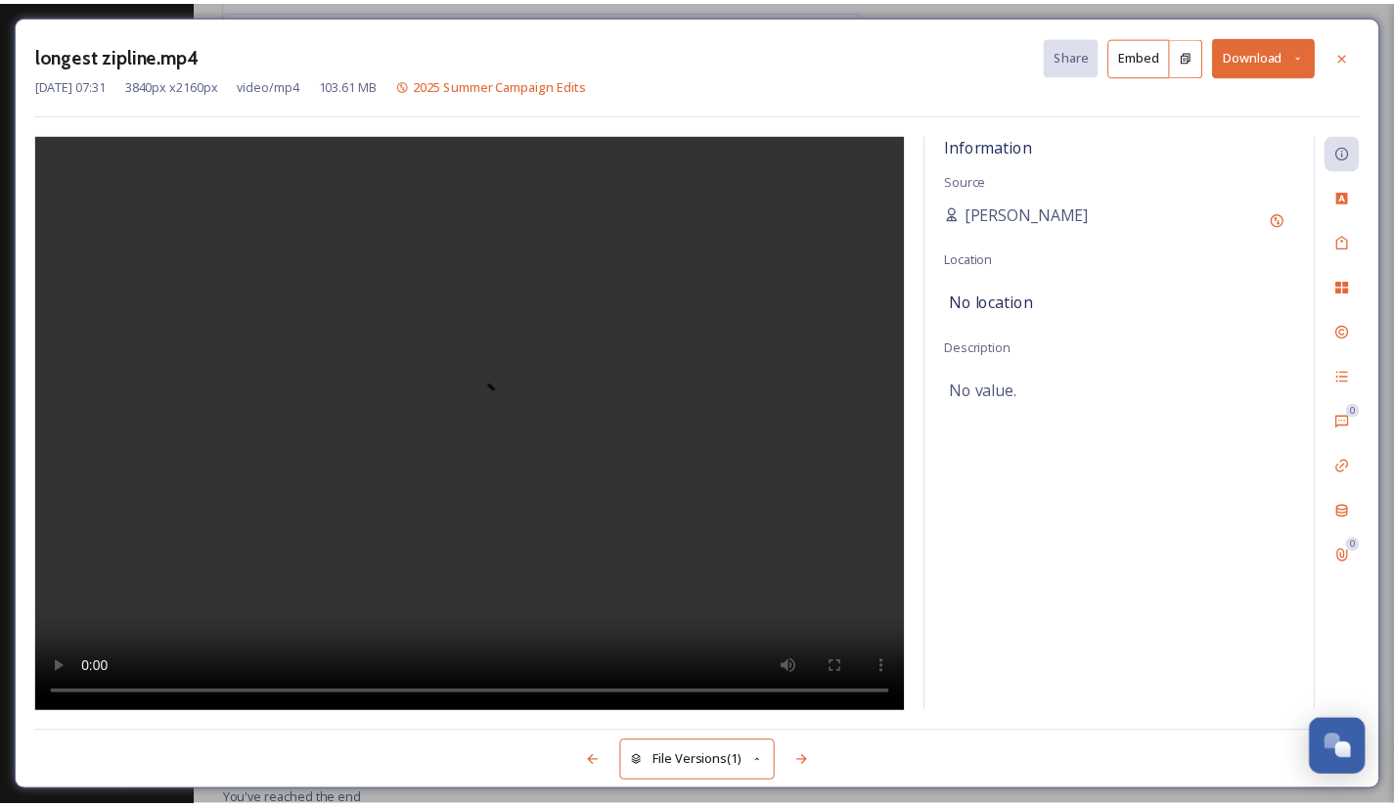
scroll to position [381, 0]
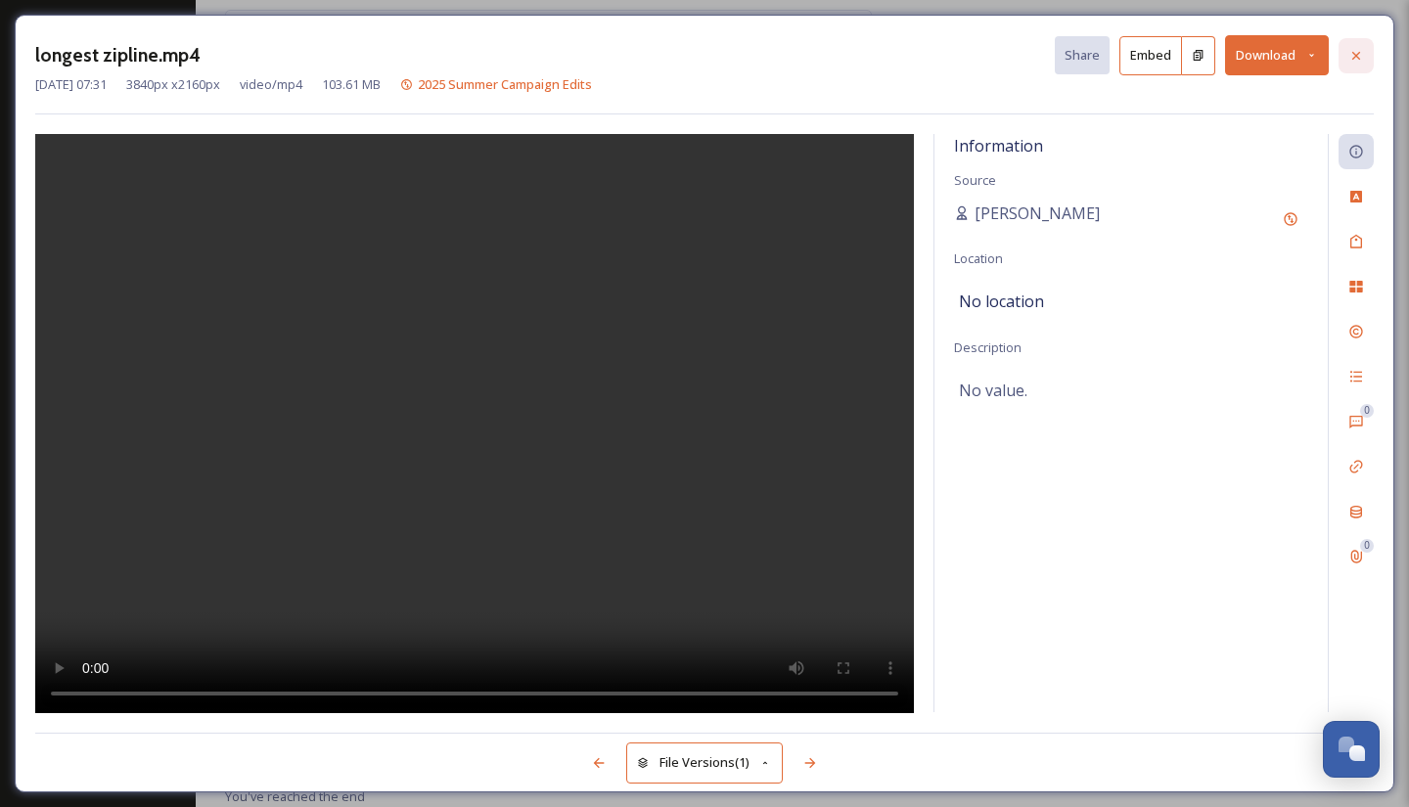
click at [1364, 52] on icon at bounding box center [1356, 56] width 16 height 16
